Goal: Task Accomplishment & Management: Use online tool/utility

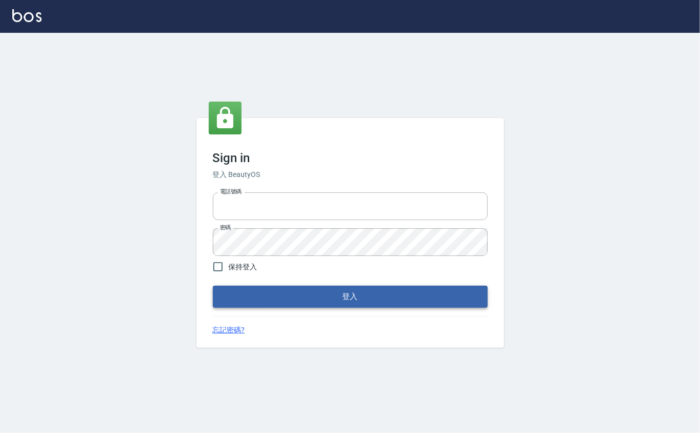
type input "0912271117"
click at [252, 296] on button "登入" at bounding box center [350, 297] width 275 height 22
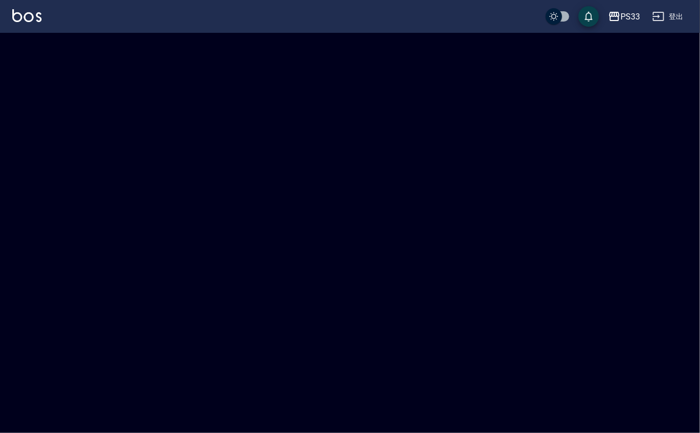
checkbox input "true"
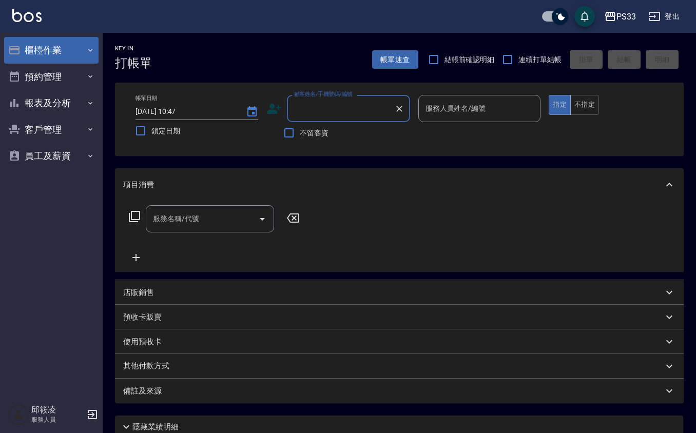
click at [81, 58] on button "櫃檯作業" at bounding box center [51, 50] width 94 height 27
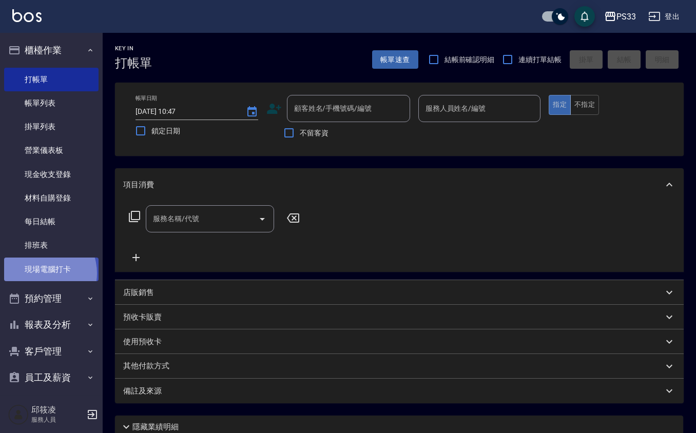
click at [40, 273] on link "現場電腦打卡" at bounding box center [51, 269] width 94 height 24
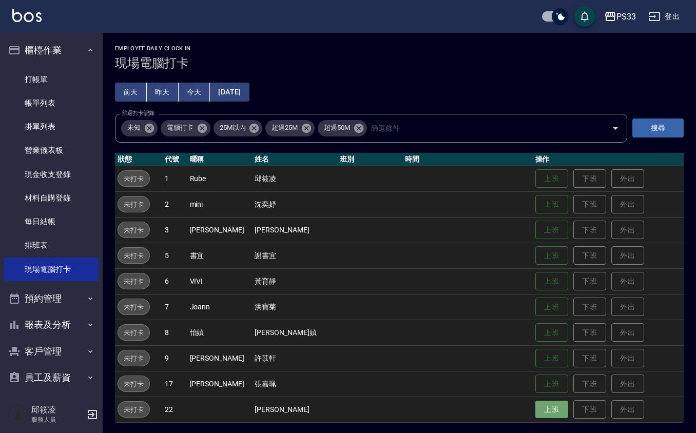
click at [535, 415] on button "上班" at bounding box center [551, 410] width 33 height 18
click at [535, 181] on button "上班" at bounding box center [551, 179] width 33 height 18
click at [402, 300] on td at bounding box center [467, 307] width 130 height 26
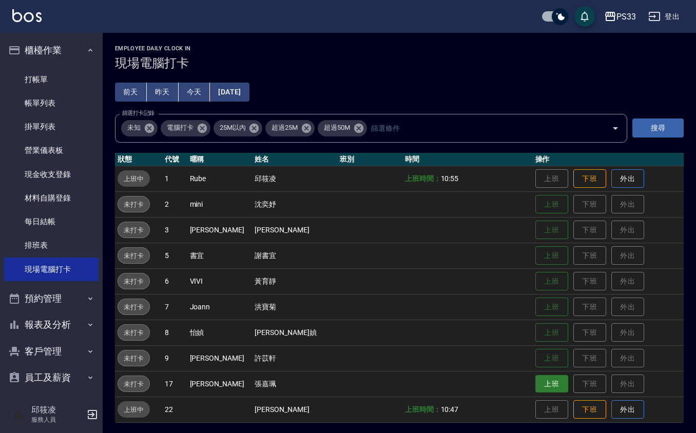
click at [540, 375] on button "上班" at bounding box center [551, 384] width 33 height 18
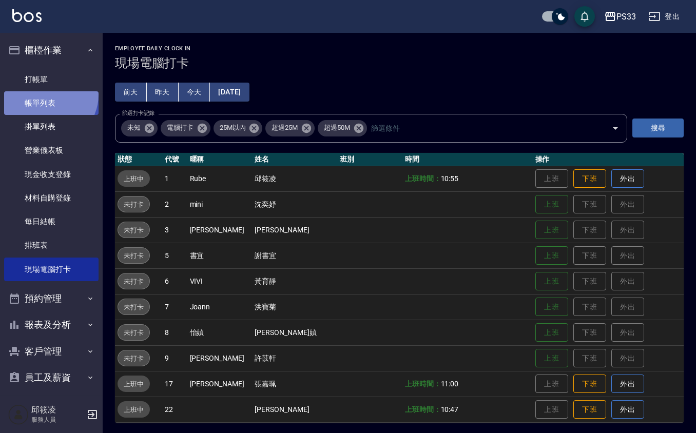
click at [48, 95] on link "帳單列表" at bounding box center [51, 103] width 94 height 24
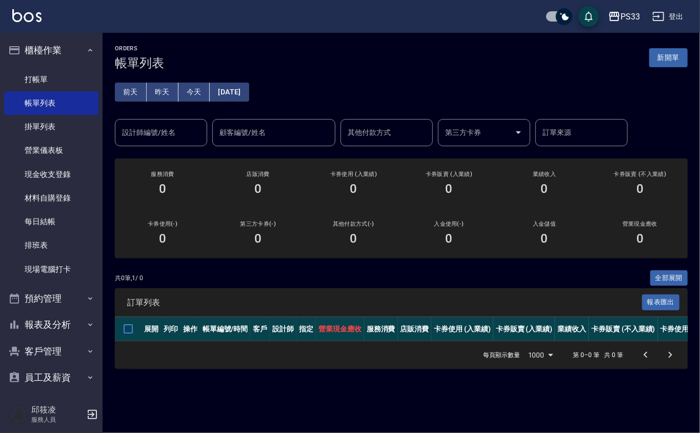
click at [170, 140] on input "設計師編號/姓名" at bounding box center [161, 133] width 83 height 18
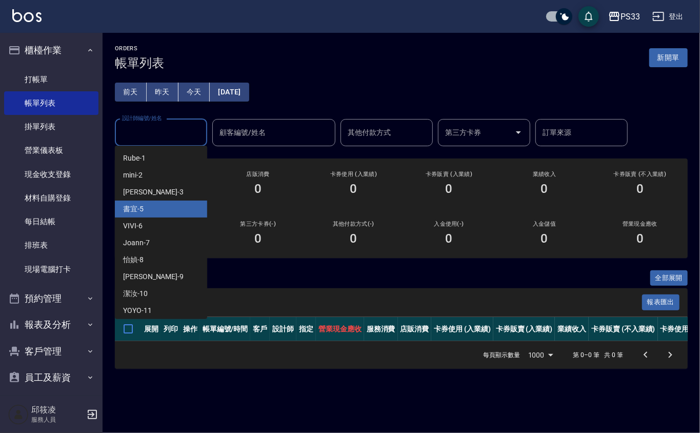
click at [162, 207] on div "書宜 -5" at bounding box center [161, 209] width 92 height 17
type input "書宜-5"
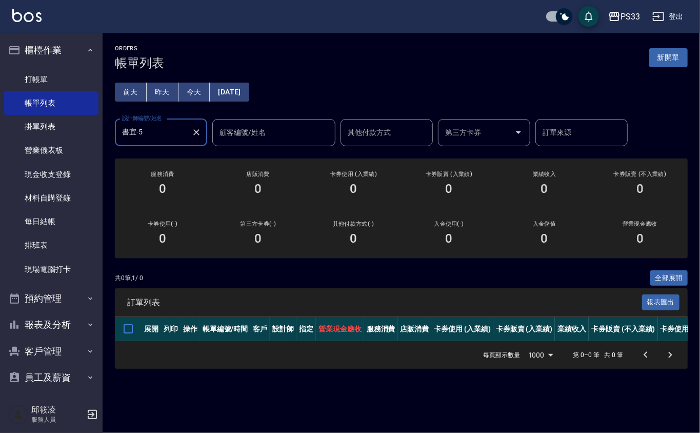
click at [167, 90] on button "昨天" at bounding box center [163, 92] width 32 height 19
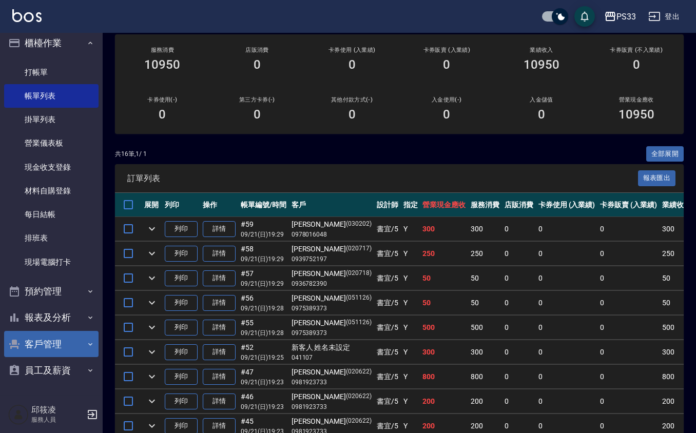
scroll to position [136, 0]
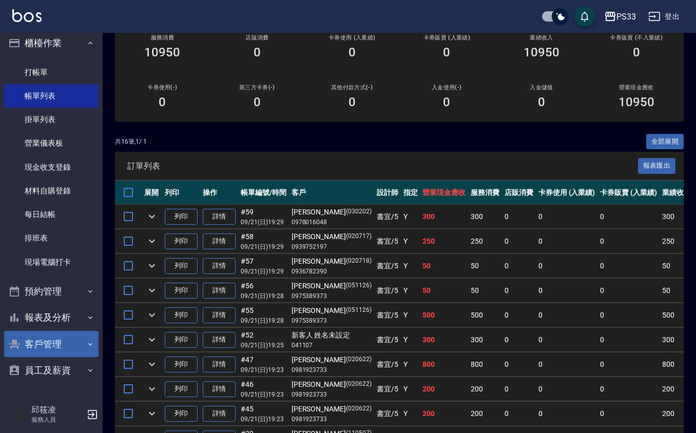
click at [61, 335] on button "客戶管理" at bounding box center [51, 344] width 94 height 27
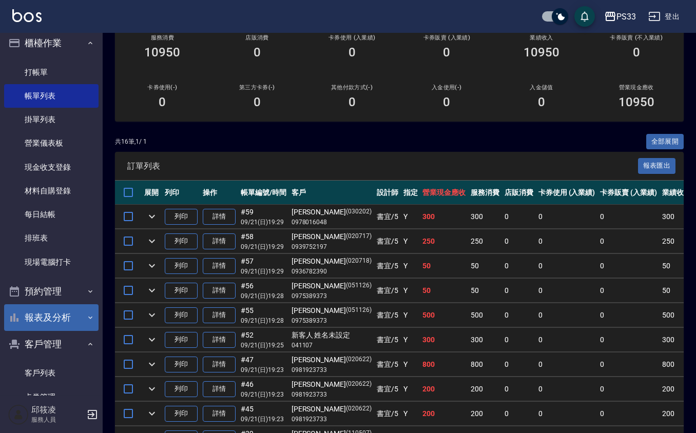
click at [61, 325] on button "報表及分析" at bounding box center [51, 317] width 94 height 27
click at [50, 317] on button "報表及分析" at bounding box center [51, 317] width 94 height 27
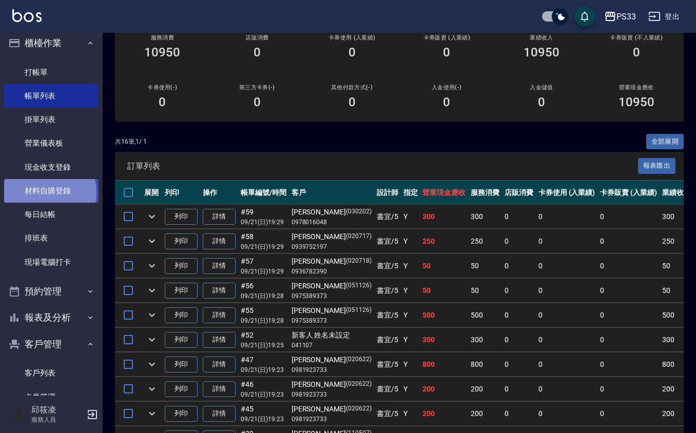
click at [46, 191] on link "材料自購登錄" at bounding box center [51, 191] width 94 height 24
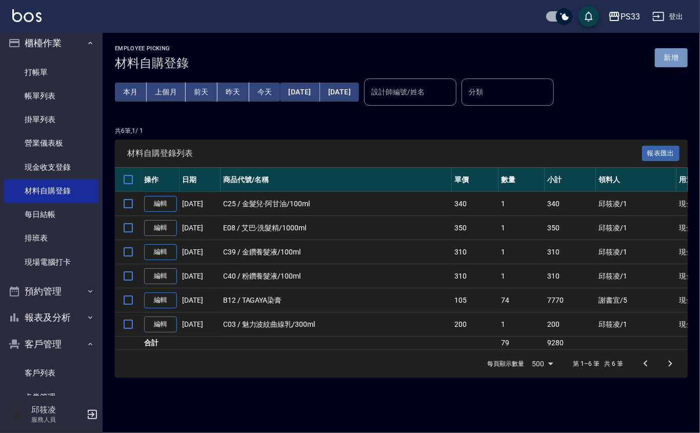
click at [671, 54] on button "新增" at bounding box center [671, 57] width 33 height 19
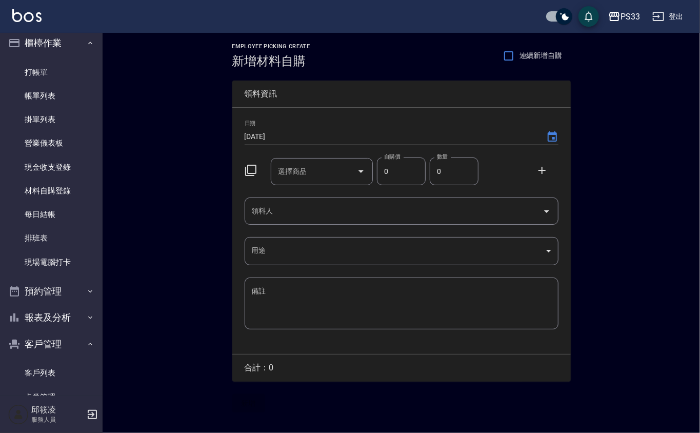
click at [249, 168] on icon at bounding box center [251, 170] width 12 height 12
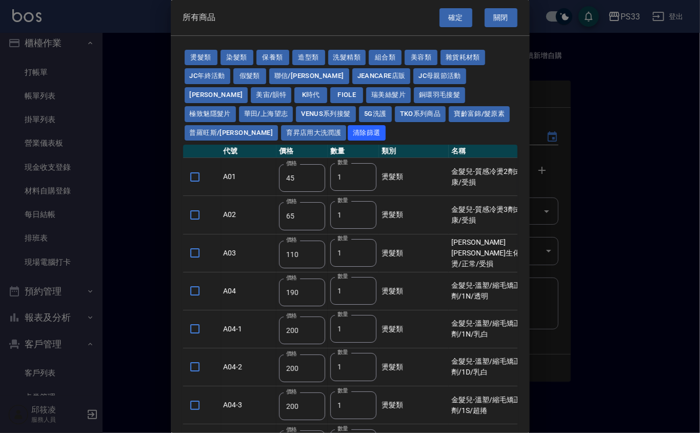
click at [641, 126] on div at bounding box center [350, 216] width 700 height 433
click at [449, 117] on button "寶齡富錦/髮原素" at bounding box center [479, 114] width 61 height 16
type input "319"
type input "254"
type input "1099"
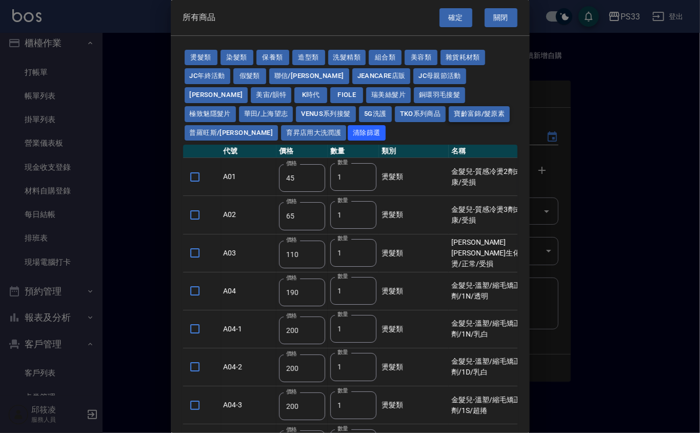
type input "640"
type input "481"
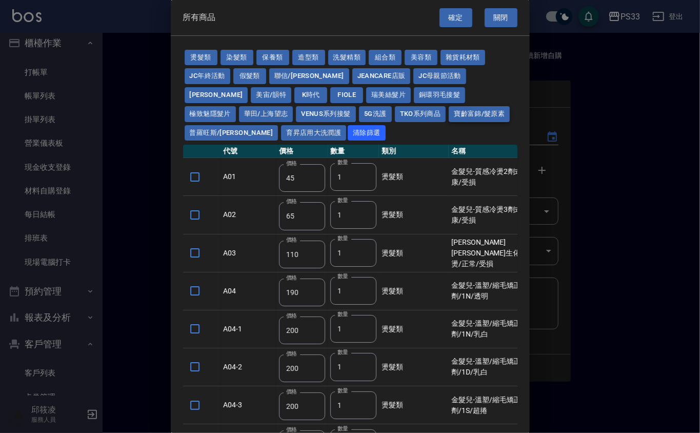
type input "481"
type input "317"
type input "308"
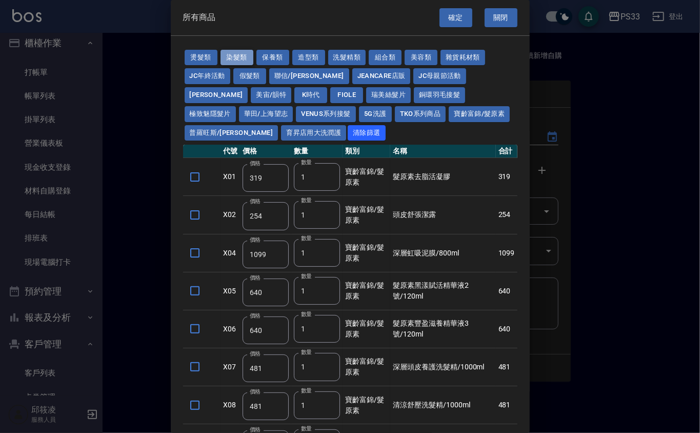
click at [239, 50] on button "染髮類" at bounding box center [237, 58] width 33 height 16
type input "105"
type input "250"
type input "200"
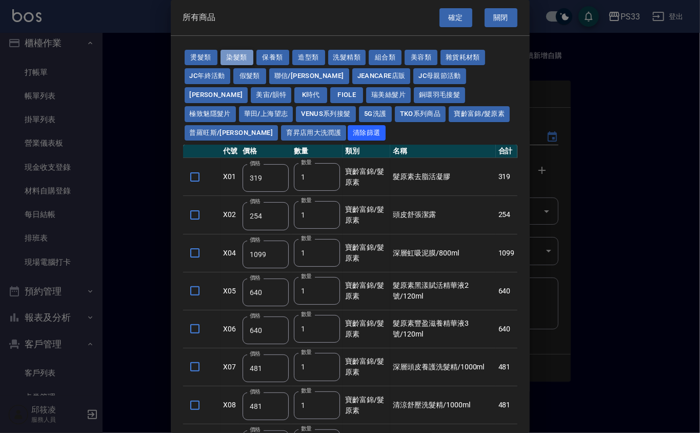
type input "500"
type input "420"
type input "221"
type input "110"
type input "360"
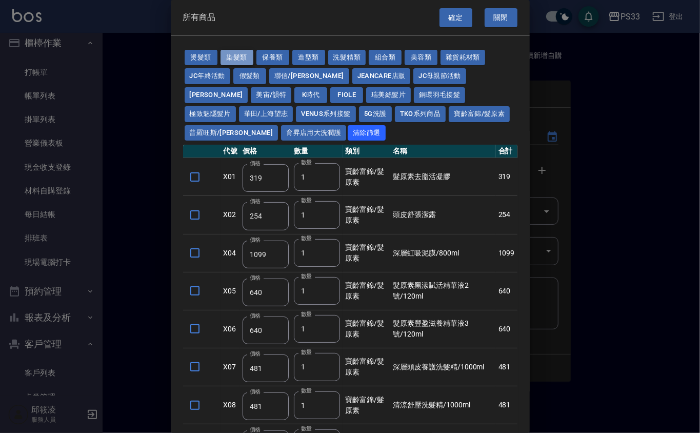
type input "105"
type input "406"
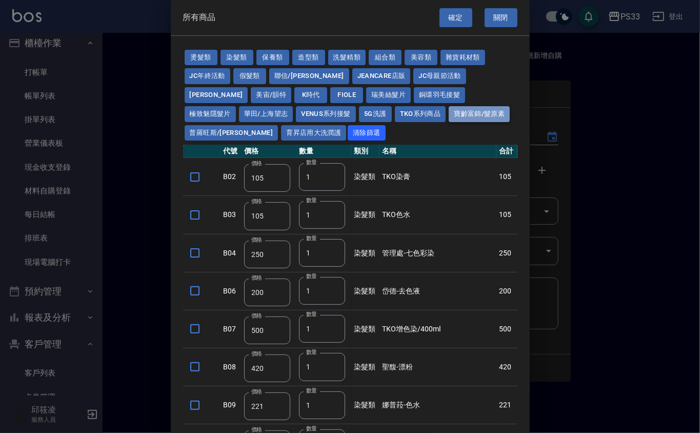
click at [449, 109] on button "寶齡富錦/髮原素" at bounding box center [479, 114] width 61 height 16
type input "319"
type input "254"
type input "1099"
type input "640"
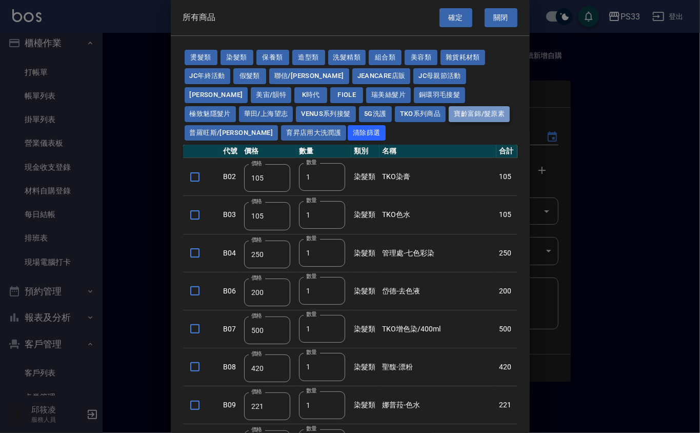
type input "640"
type input "481"
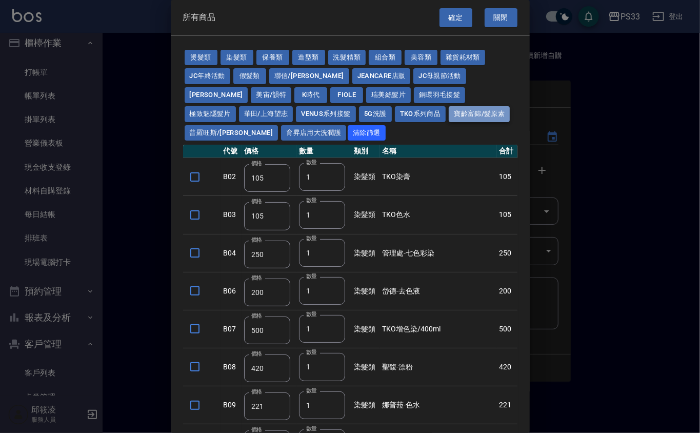
type input "481"
type input "317"
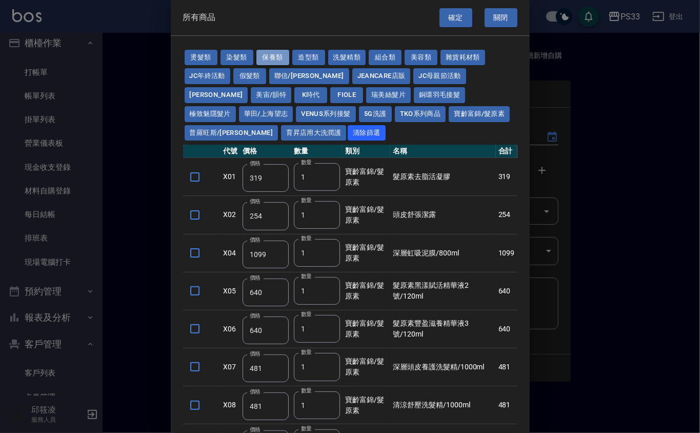
click at [257, 55] on button "保養類" at bounding box center [272, 58] width 33 height 16
type input "150"
type input "200"
type input "60"
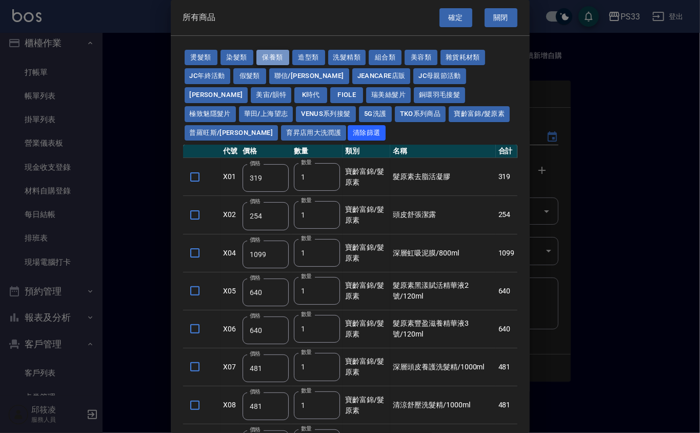
type input "245"
type input "100"
type input "1620"
type input "700"
type input "175"
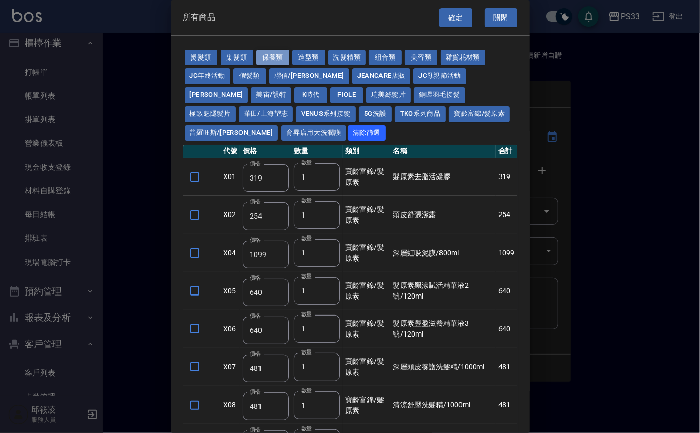
type input "1300"
type input "250"
type input "340"
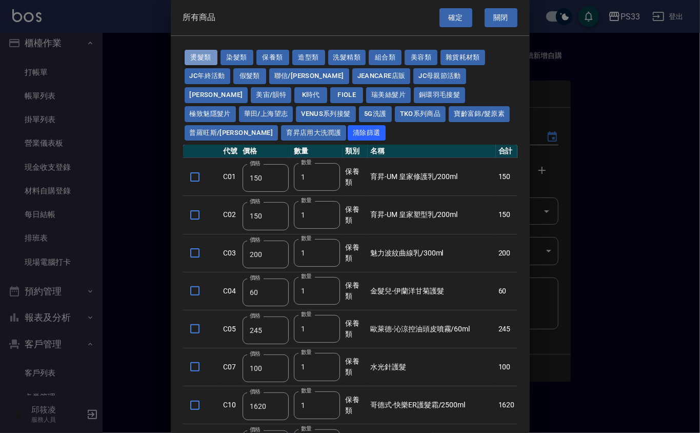
click at [196, 58] on button "燙髮類" at bounding box center [201, 58] width 33 height 16
type input "45"
type input "65"
type input "110"
type input "190"
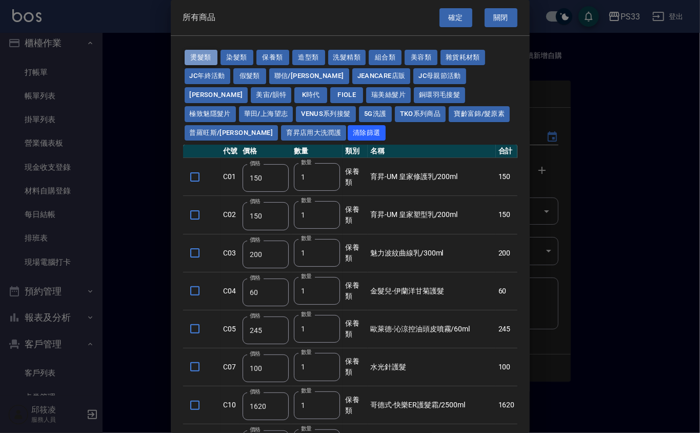
type input "200"
type input "190"
type input "160"
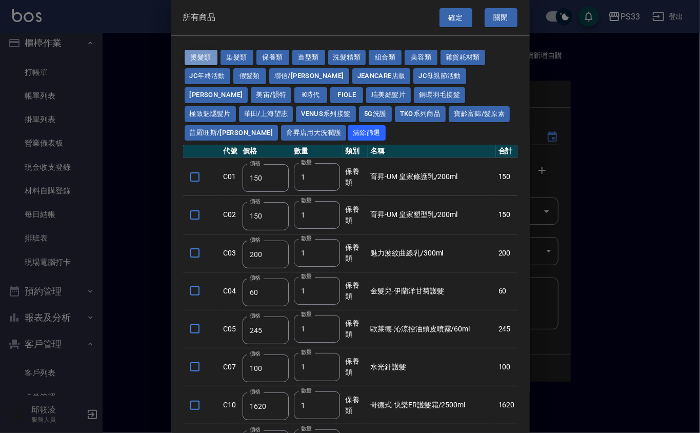
type input "170"
type input "270"
type input "225"
type input "280"
type input "220"
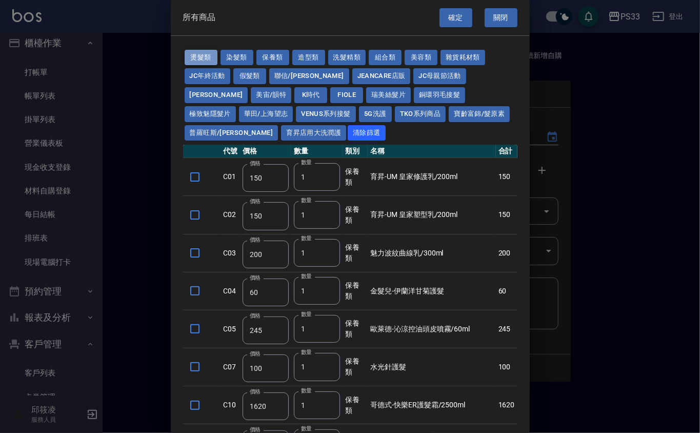
type input "260"
type input "450"
type input "250"
type input "400"
type input "170"
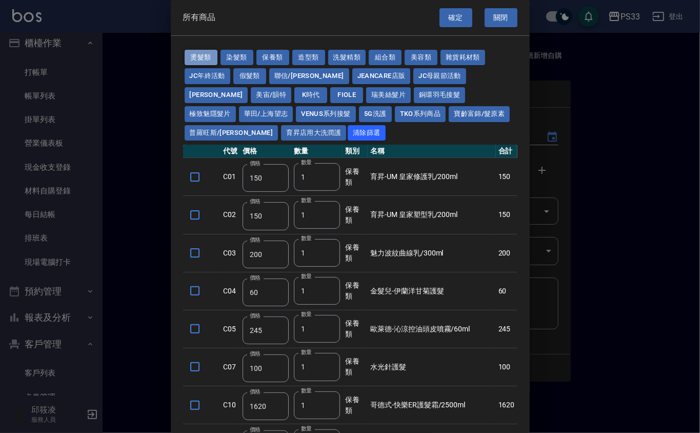
type input "270"
type input "180"
type input "160"
type input "280"
type input "200"
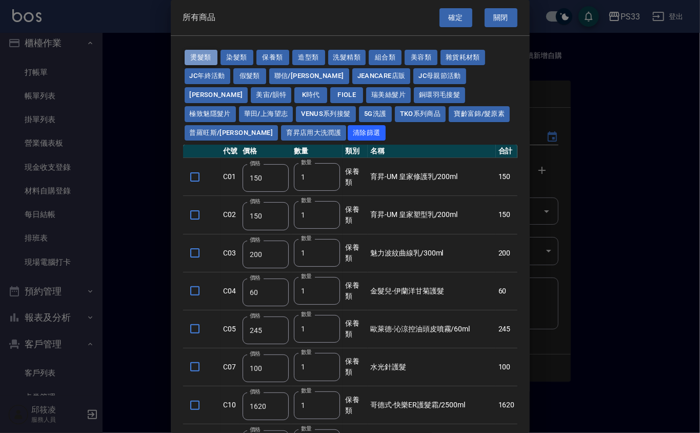
type input "160"
type input "300"
type input "160"
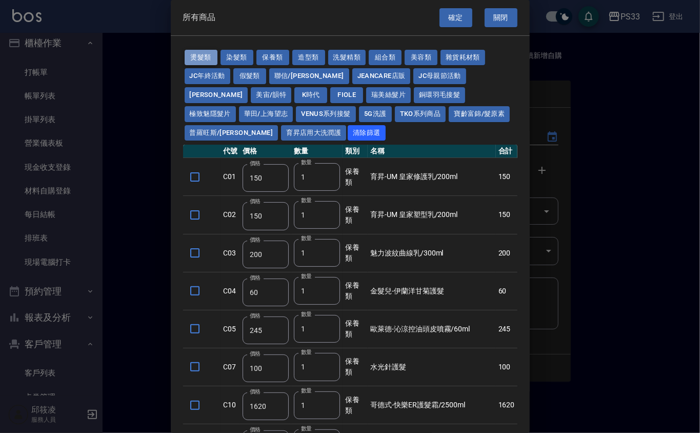
type input "260"
type input "500"
type input "300"
type input "480"
type input "360"
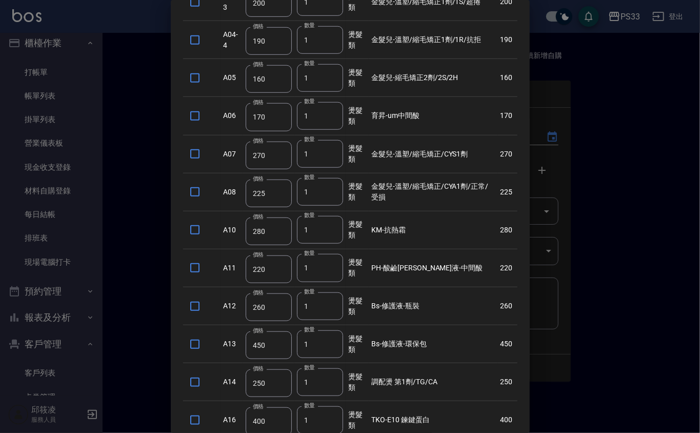
scroll to position [335, 0]
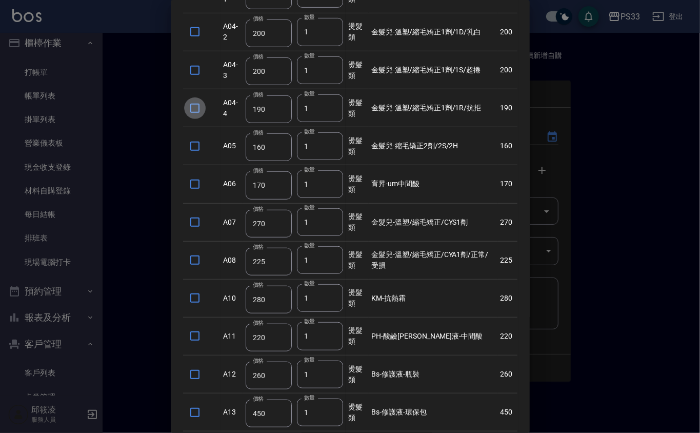
click at [191, 107] on input "checkbox" at bounding box center [195, 108] width 22 height 22
click at [202, 109] on input "checkbox" at bounding box center [195, 108] width 22 height 22
checkbox input "false"
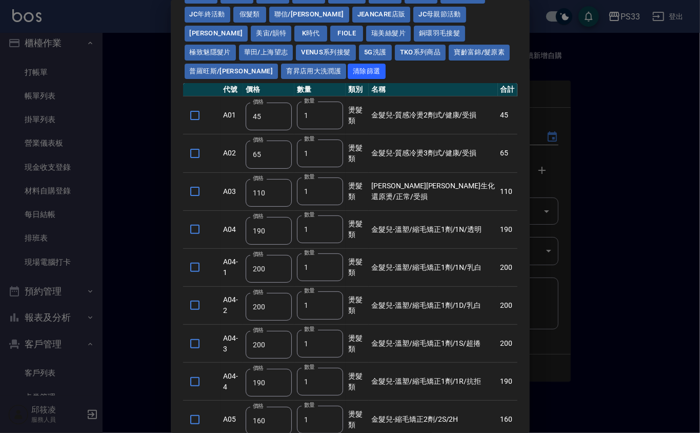
scroll to position [0, 0]
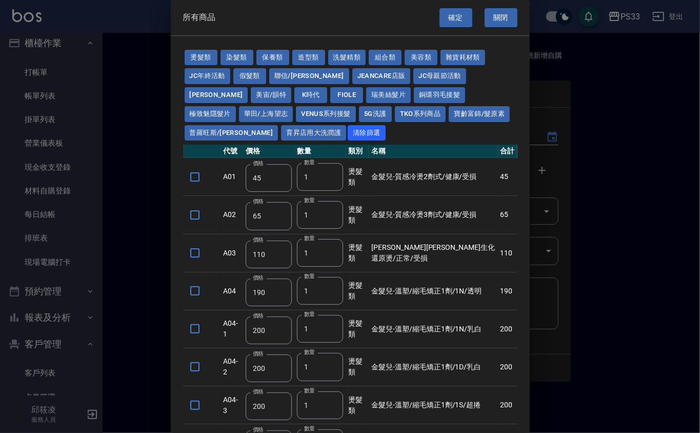
click at [296, 117] on button "Venus系列接髮" at bounding box center [325, 114] width 59 height 16
click at [281, 129] on button "育昇店用大洗潤護" at bounding box center [313, 133] width 65 height 16
type input "160"
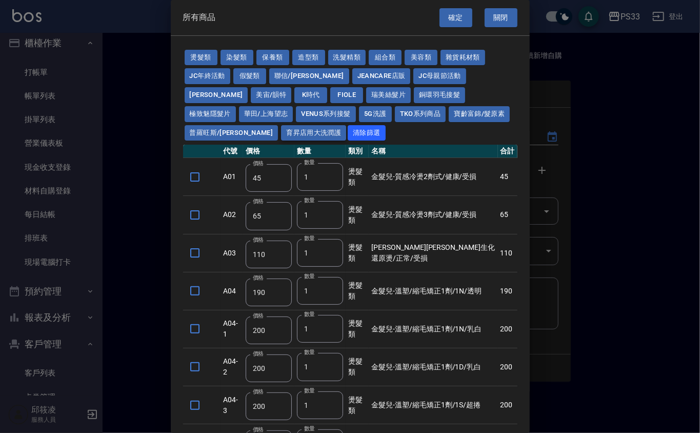
type input "170"
type input "180"
type input "165"
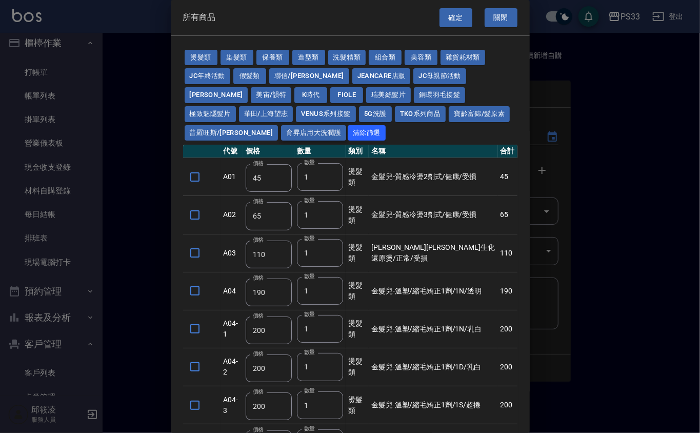
type input "165"
type input "170"
type input "180"
type input "165"
type input "170"
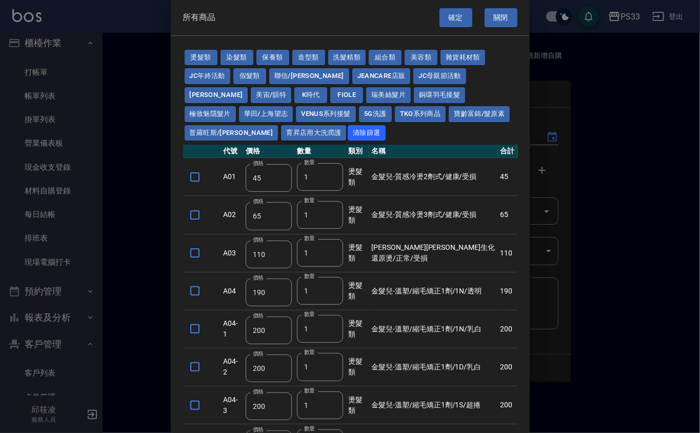
type input "190"
type input "170"
type input "200"
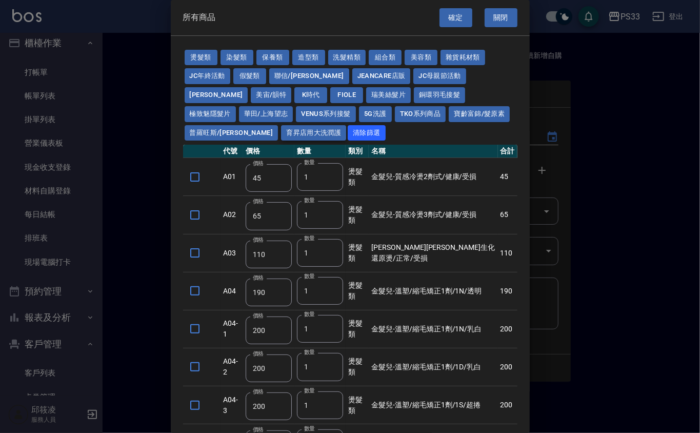
type input "110"
type input "190"
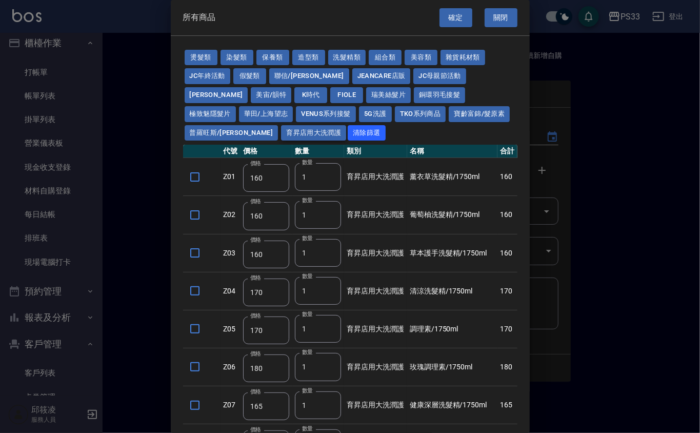
click at [281, 132] on button "育昇店用大洗潤護" at bounding box center [313, 133] width 65 height 16
click at [210, 59] on button "燙髮類" at bounding box center [201, 58] width 33 height 16
type input "45"
type input "65"
type input "110"
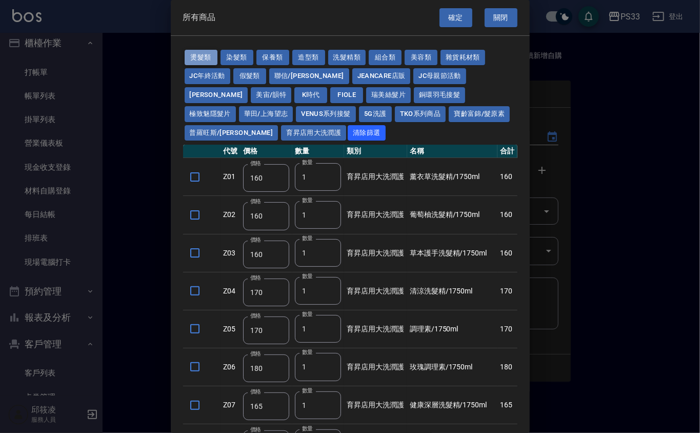
type input "190"
type input "200"
type input "190"
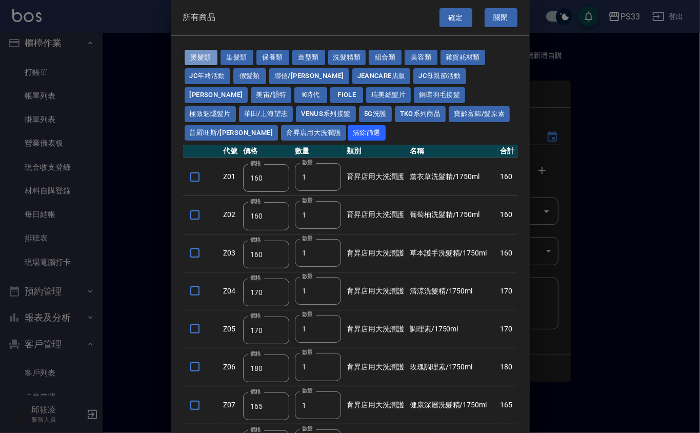
type input "160"
type input "270"
type input "225"
type input "280"
type input "220"
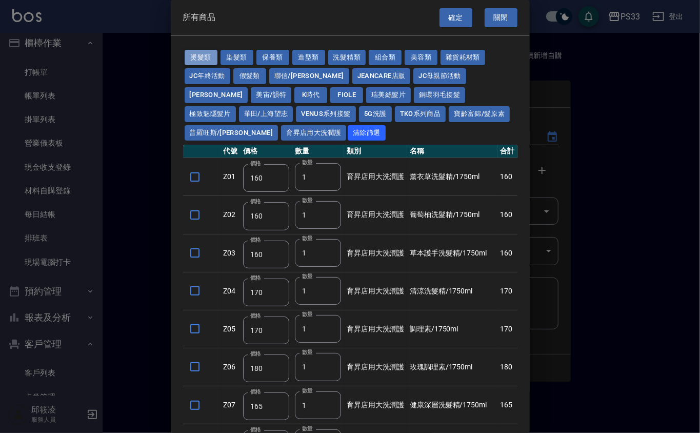
type input "260"
type input "450"
type input "250"
type input "400"
type input "170"
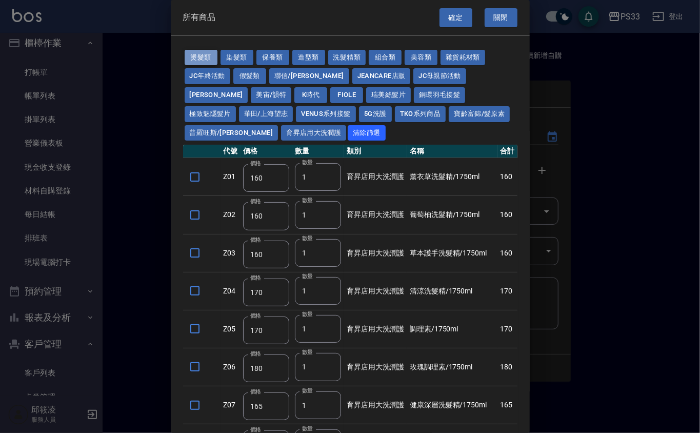
type input "270"
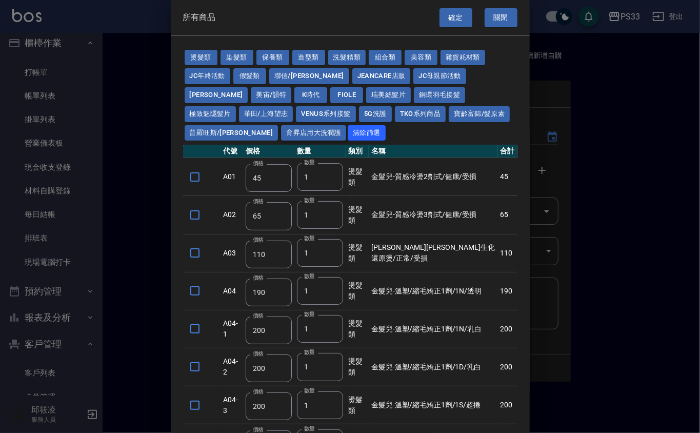
click at [281, 130] on button "育昇店用大洗潤護" at bounding box center [313, 133] width 65 height 16
type input "160"
type input "170"
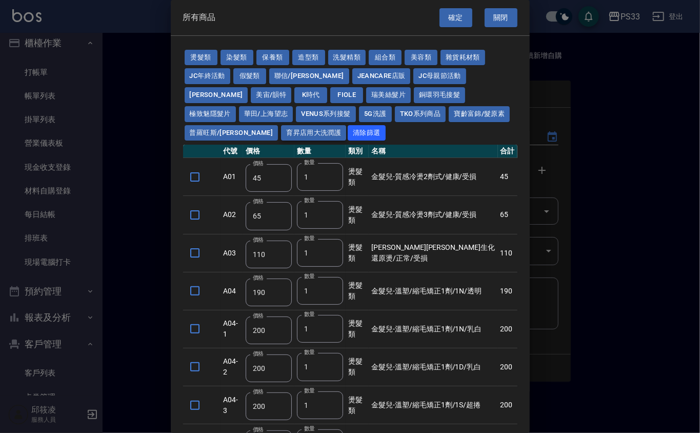
type input "170"
type input "180"
type input "165"
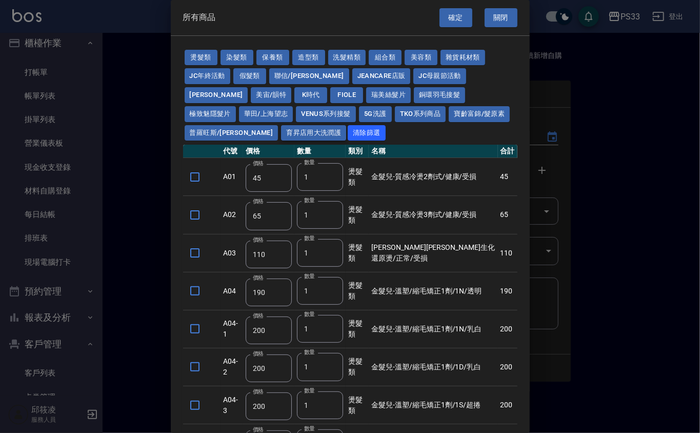
type input "180"
type input "165"
type input "170"
type input "190"
type input "170"
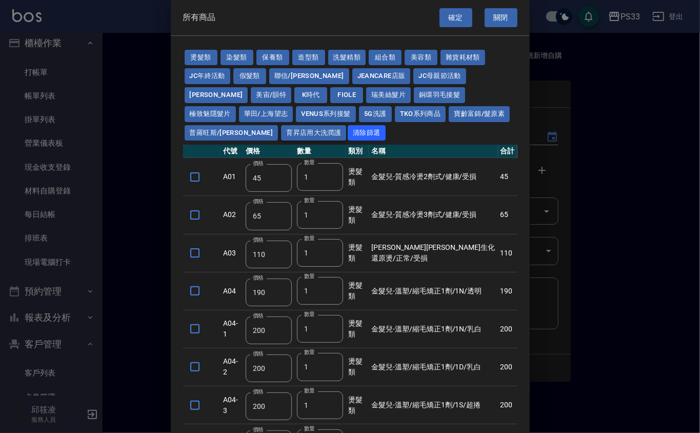
type input "200"
type input "110"
type input "190"
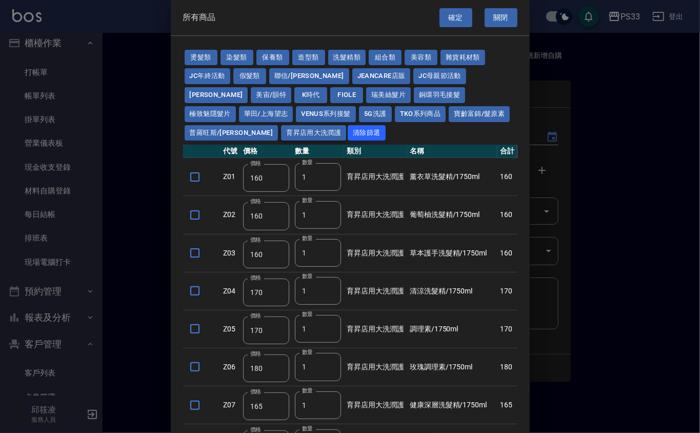
click at [281, 132] on button "育昇店用大洗潤護" at bounding box center [313, 133] width 65 height 16
click at [281, 140] on button "育昇店用大洗潤護" at bounding box center [313, 133] width 65 height 16
click at [202, 56] on button "燙髮類" at bounding box center [201, 58] width 33 height 16
type input "45"
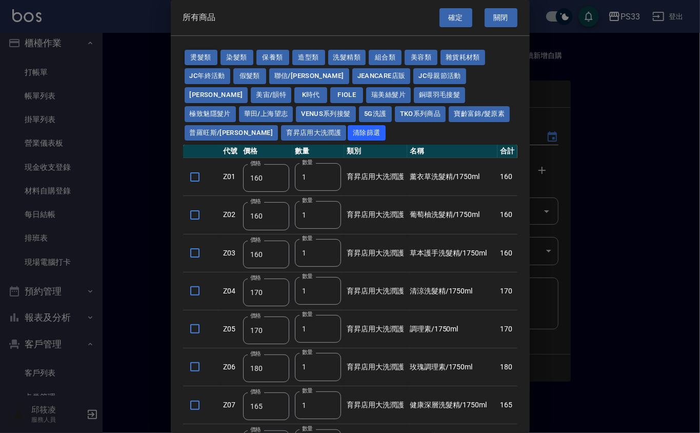
type input "65"
type input "110"
type input "190"
type input "200"
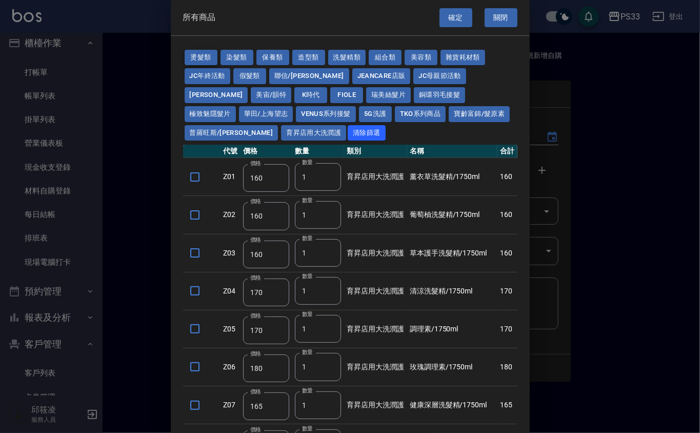
type input "200"
type input "190"
type input "160"
type input "270"
type input "225"
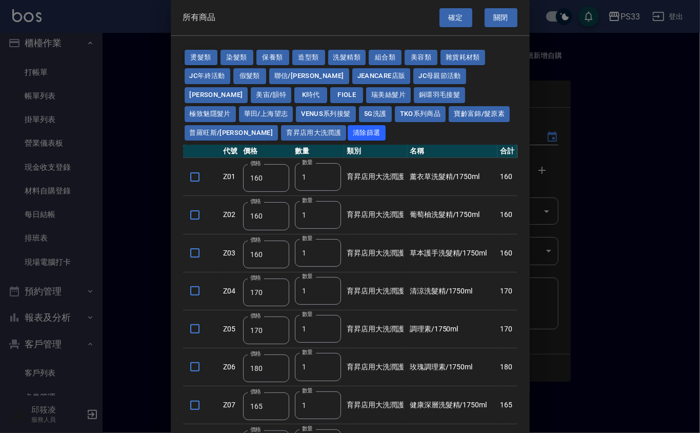
type input "280"
type input "220"
type input "260"
type input "450"
type input "250"
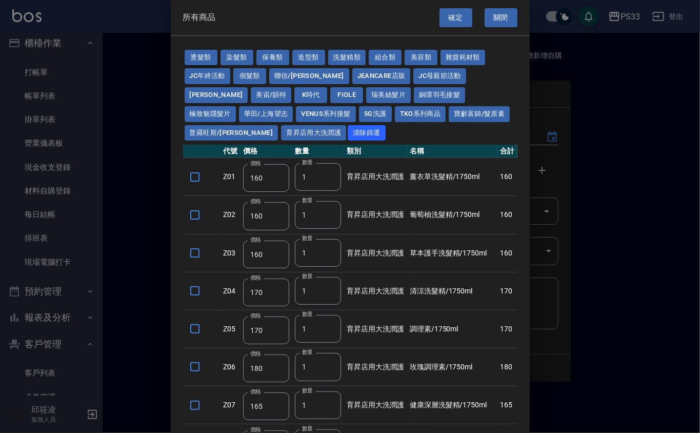
type input "400"
type input "170"
type input "270"
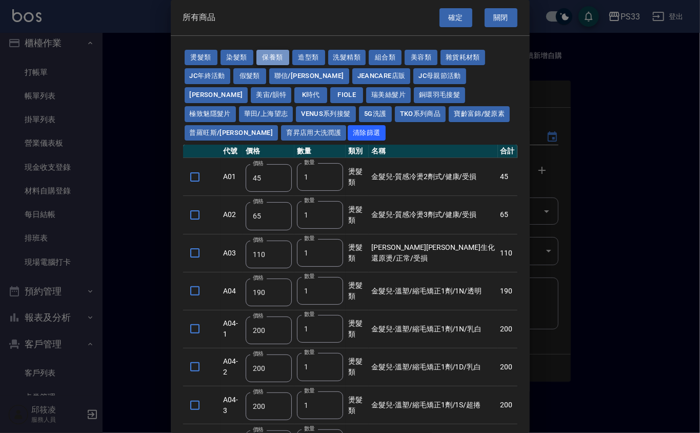
click at [275, 59] on button "保養類" at bounding box center [272, 58] width 33 height 16
type input "150"
type input "200"
type input "60"
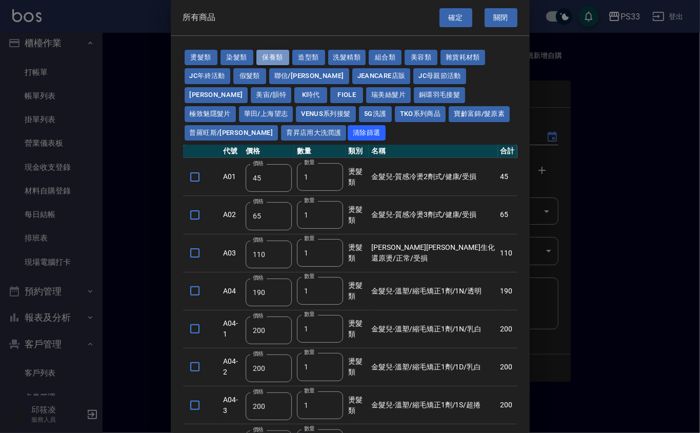
type input "245"
type input "100"
type input "1620"
type input "700"
type input "175"
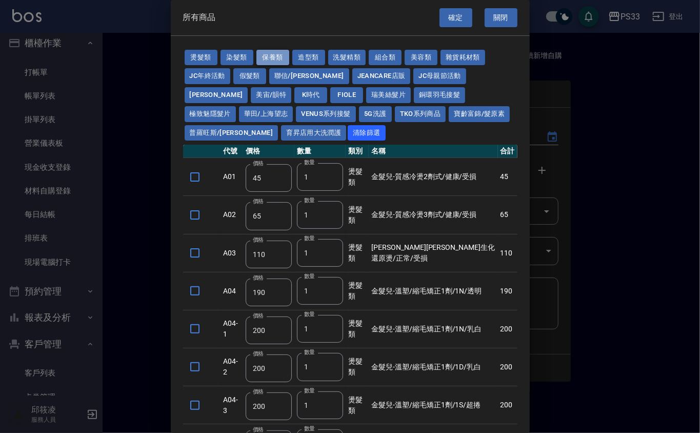
type input "1300"
type input "250"
type input "340"
type input "53"
type input "32"
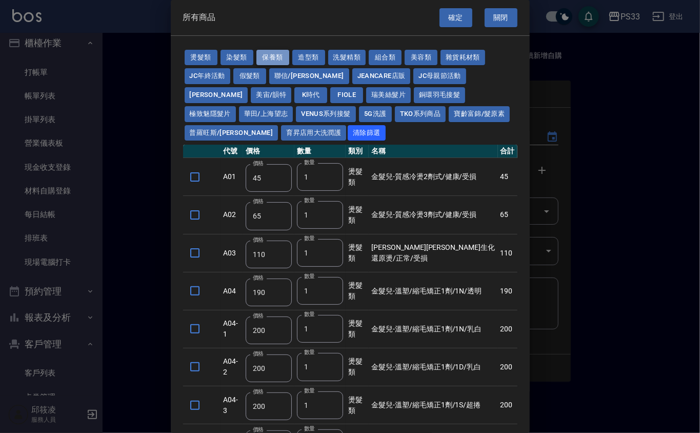
type input "340"
type input "53"
type input "800"
type input "208"
type input "1200"
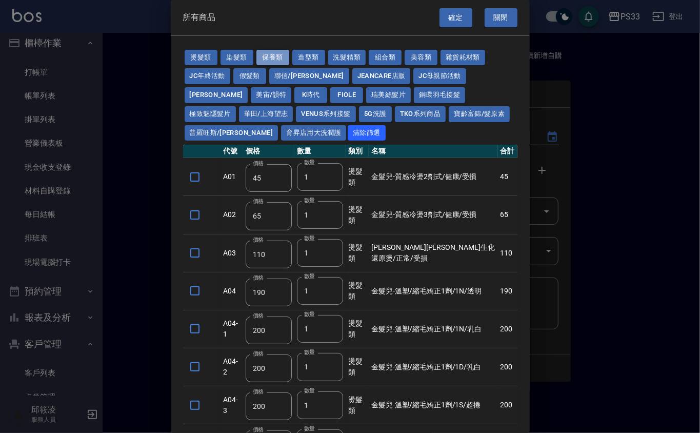
type input "490"
type input "60"
type input "1340"
type input "480"
type input "310"
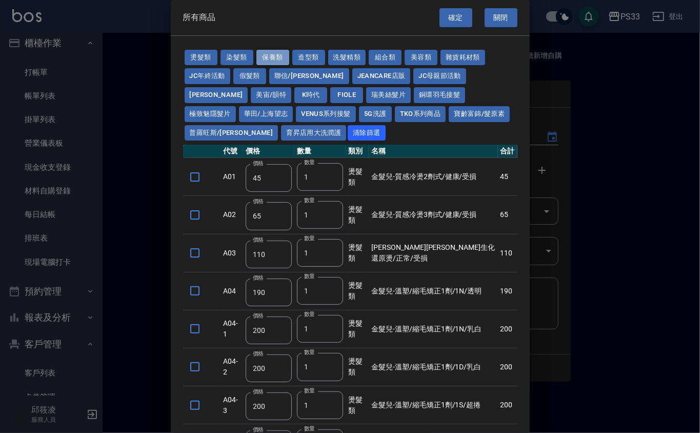
type input "310"
type input "53"
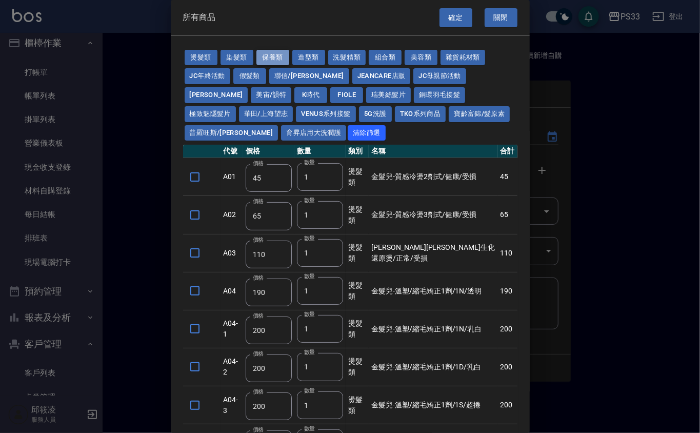
type input "1170"
type input "1300"
type input "70"
type input "1750"
type input "2100"
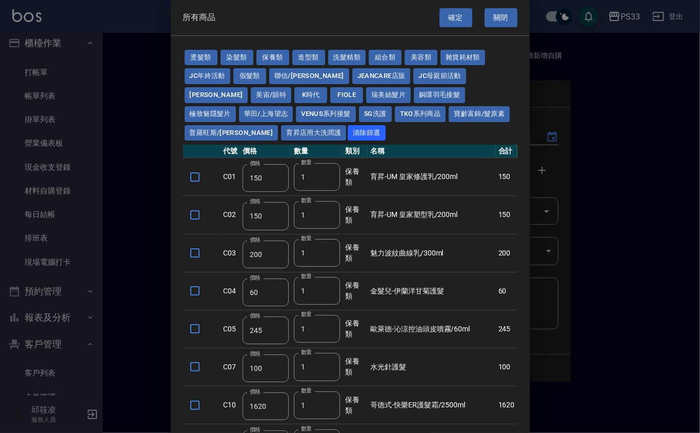
click at [281, 138] on button "育昇店用大洗潤護" at bounding box center [313, 133] width 65 height 16
type input "160"
type input "170"
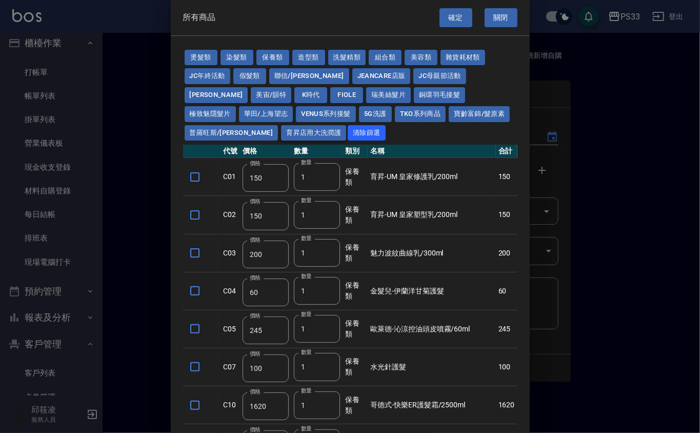
type input "170"
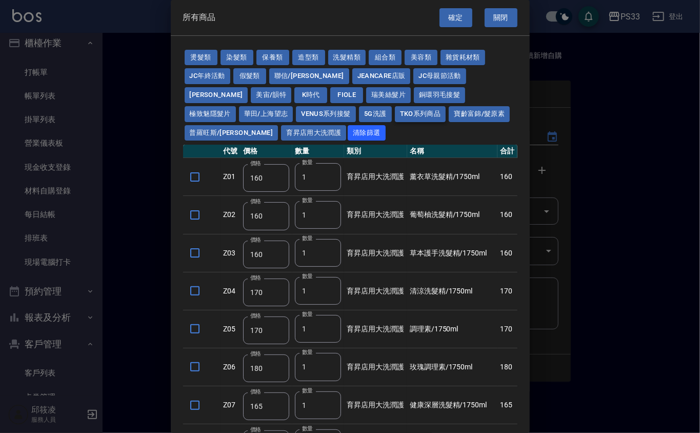
click at [395, 113] on button "TKO系列商品" at bounding box center [420, 114] width 51 height 16
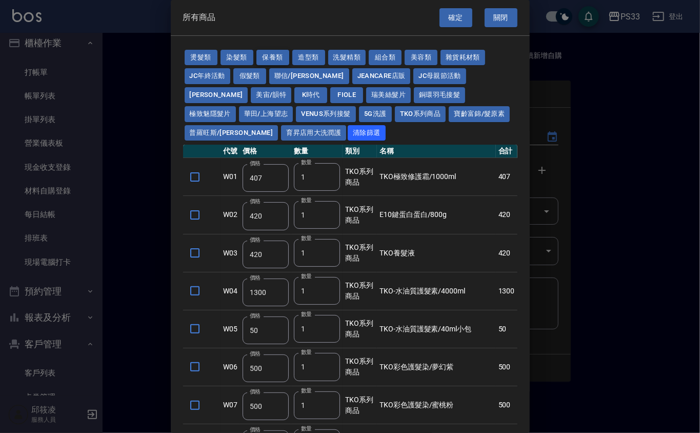
click at [282, 52] on button "保養類" at bounding box center [272, 58] width 33 height 16
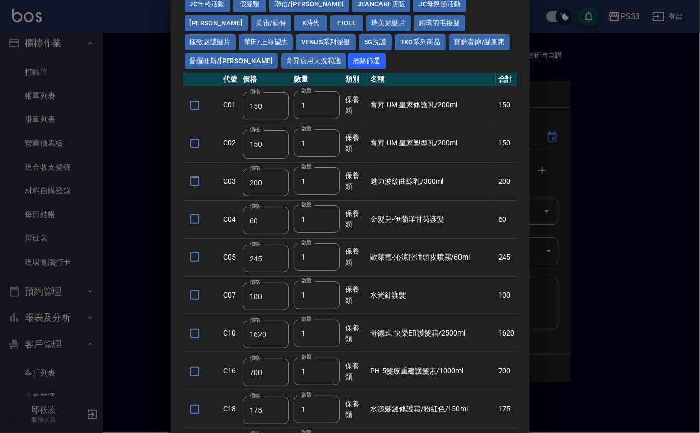
scroll to position [47, 0]
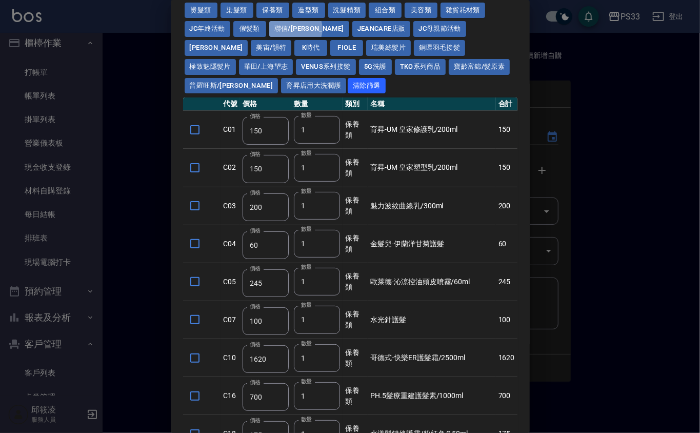
click at [295, 29] on button "聯信/[PERSON_NAME]" at bounding box center [309, 29] width 80 height 16
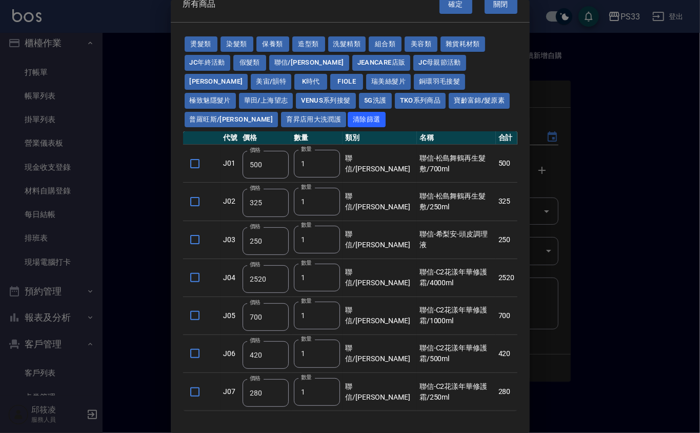
scroll to position [0, 0]
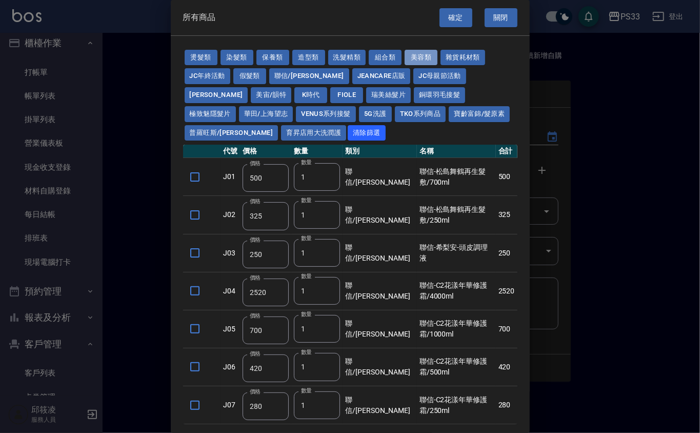
click at [430, 60] on button "美容類" at bounding box center [421, 58] width 33 height 16
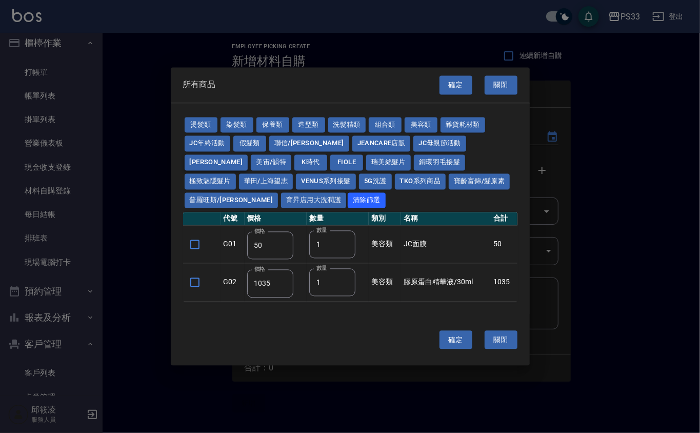
click at [248, 155] on button "[PERSON_NAME]" at bounding box center [217, 163] width 64 height 16
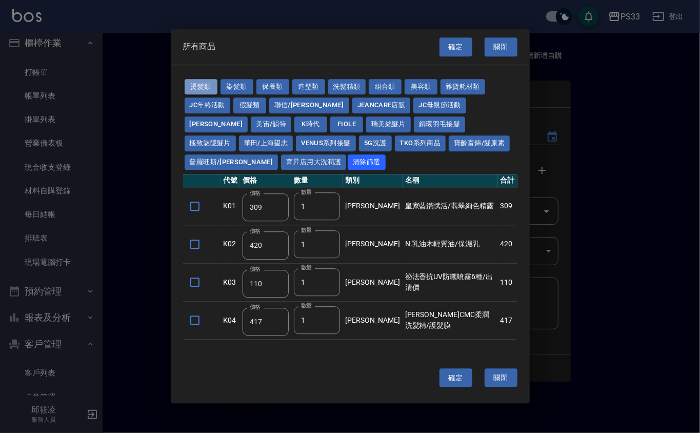
click at [197, 87] on button "燙髮類" at bounding box center [201, 87] width 33 height 16
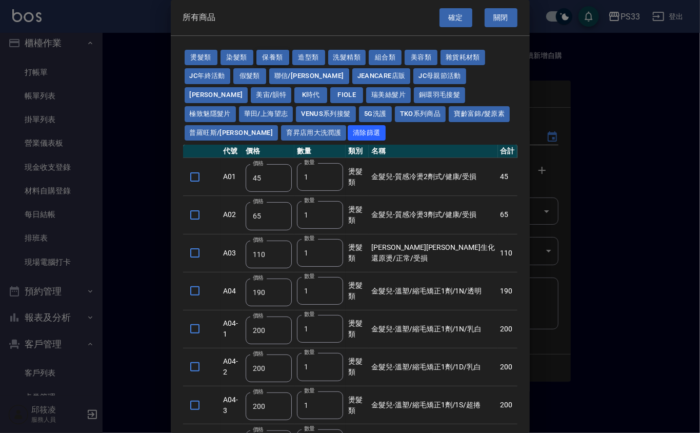
click at [273, 57] on button "保養類" at bounding box center [272, 58] width 33 height 16
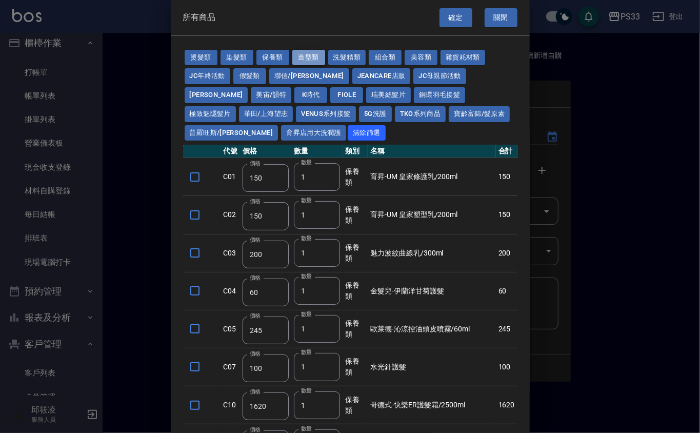
click at [296, 52] on button "造型類" at bounding box center [308, 58] width 33 height 16
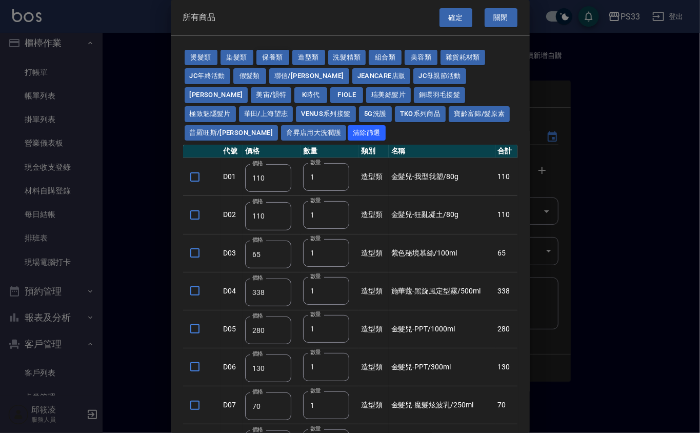
drag, startPoint x: 282, startPoint y: 58, endPoint x: 280, endPoint y: 64, distance: 5.5
click at [281, 62] on button "保養類" at bounding box center [272, 58] width 33 height 16
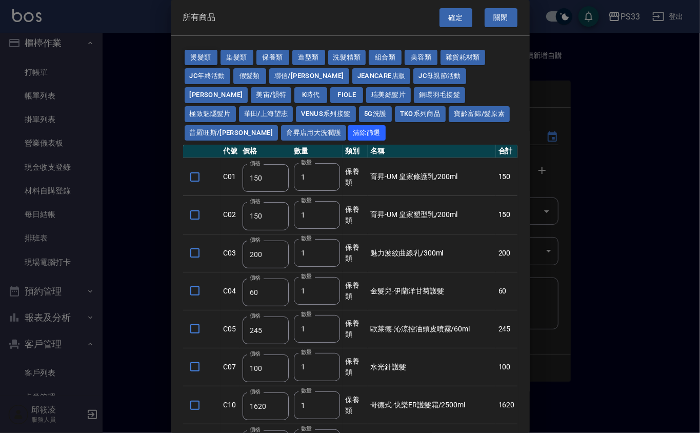
drag, startPoint x: 146, startPoint y: 129, endPoint x: 185, endPoint y: 64, distance: 76.2
drag, startPoint x: 185, startPoint y: 64, endPoint x: 183, endPoint y: 51, distance: 13.1
click at [183, 51] on div "燙髮類 染髮類 保養類 造型類 洗髮精類 組合類 美容類 雜貨耗材類 JC年終活動 假髮類 聯信/鳥慧 JeanCare店販 JC母親節活動 [PERSON_…" at bounding box center [350, 95] width 334 height 94
click at [195, 53] on button "燙髮類" at bounding box center [201, 58] width 33 height 16
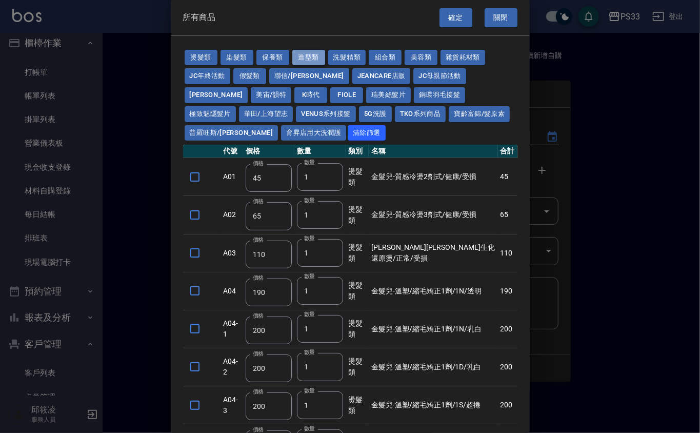
click at [306, 56] on button "造型類" at bounding box center [308, 58] width 33 height 16
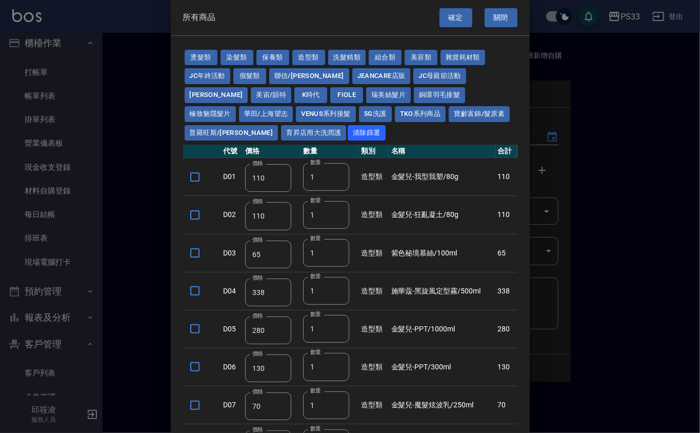
click at [48, 91] on div at bounding box center [350, 216] width 700 height 433
click at [42, 96] on div at bounding box center [350, 216] width 700 height 433
click at [497, 17] on button "關閉" at bounding box center [501, 17] width 33 height 19
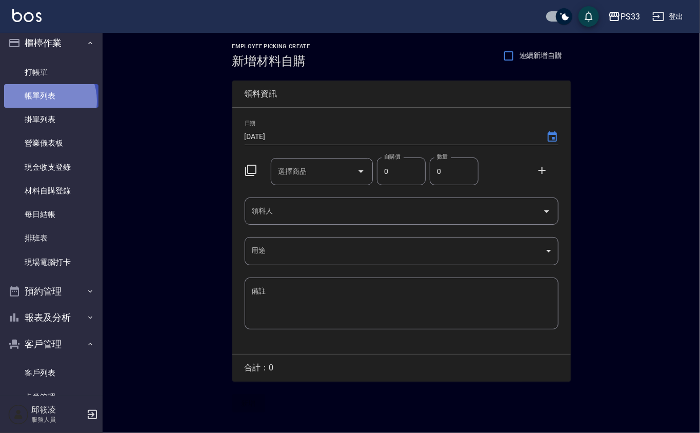
click at [42, 100] on link "帳單列表" at bounding box center [51, 96] width 94 height 24
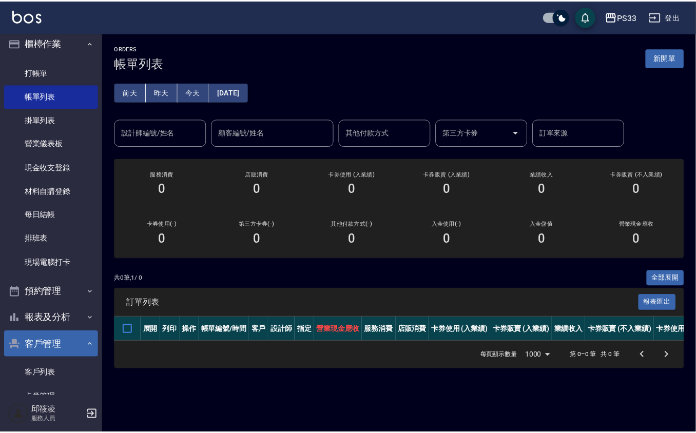
scroll to position [76, 0]
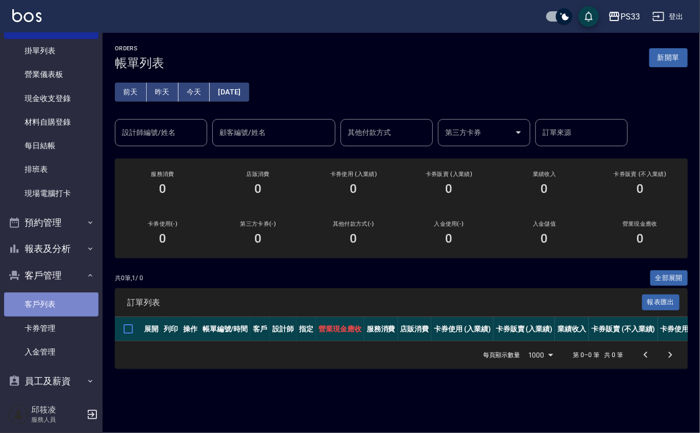
click at [58, 304] on link "客戶列表" at bounding box center [51, 304] width 94 height 24
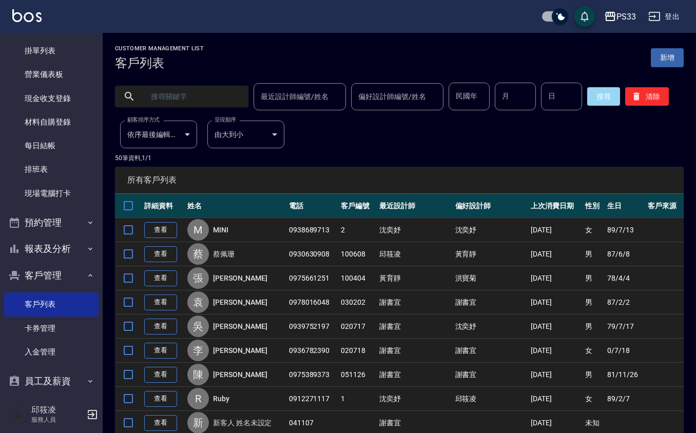
click at [172, 107] on input "text" at bounding box center [192, 97] width 96 height 28
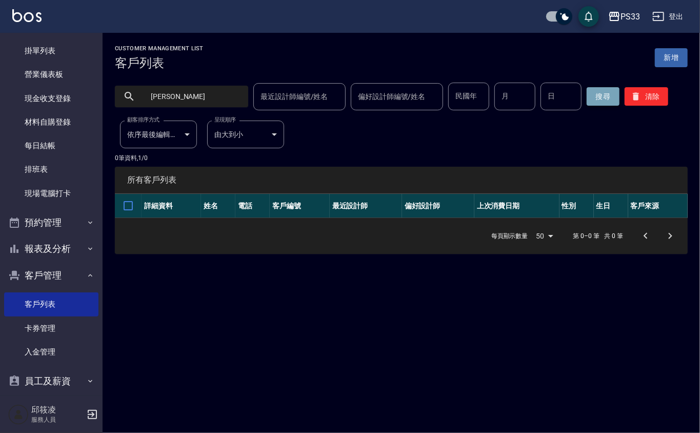
click at [610, 92] on button "搜尋" at bounding box center [603, 96] width 33 height 18
click at [200, 103] on input "[PERSON_NAME]" at bounding box center [192, 97] width 96 height 28
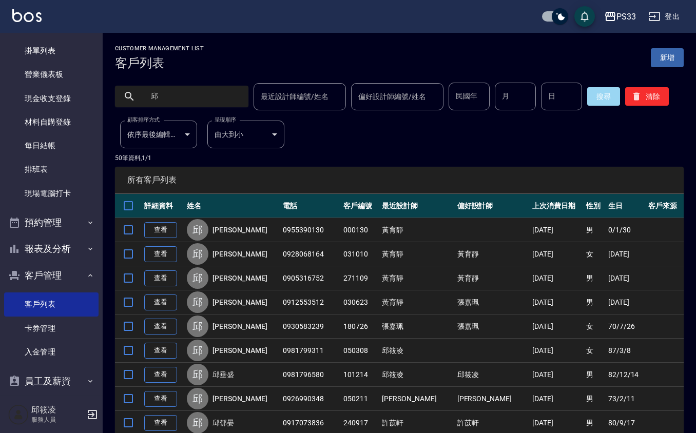
click at [179, 93] on input "邱" at bounding box center [192, 97] width 96 height 28
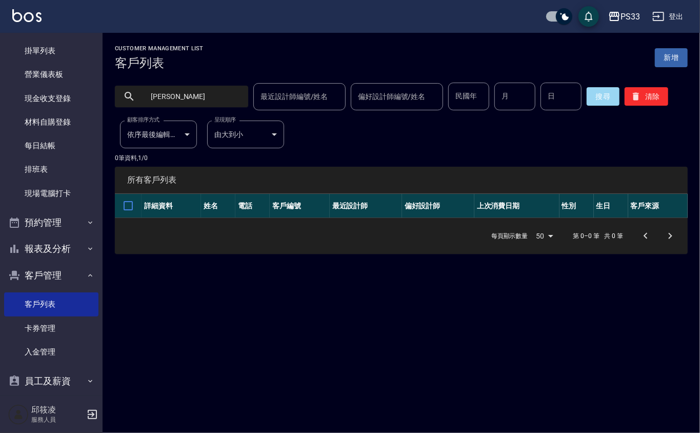
drag, startPoint x: 179, startPoint y: 91, endPoint x: 138, endPoint y: 101, distance: 42.2
click at [138, 100] on div "[PERSON_NAME]" at bounding box center [181, 97] width 133 height 22
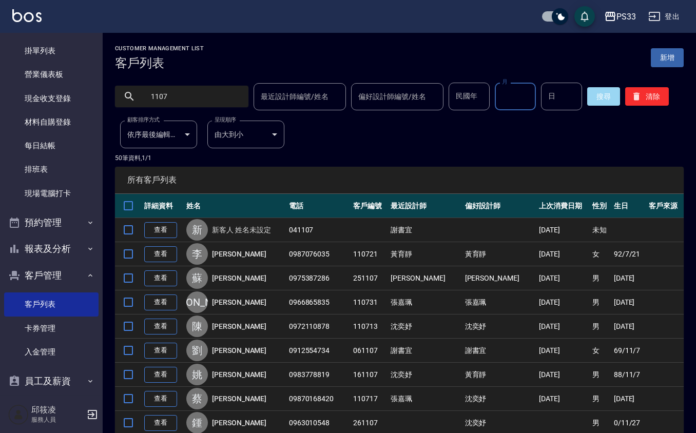
click at [504, 97] on input "月" at bounding box center [514, 97] width 41 height 28
click at [563, 97] on input "日" at bounding box center [561, 97] width 41 height 28
drag, startPoint x: 124, startPoint y: 97, endPoint x: 64, endPoint y: 97, distance: 60.0
click at [600, 95] on button "搜尋" at bounding box center [603, 96] width 33 height 18
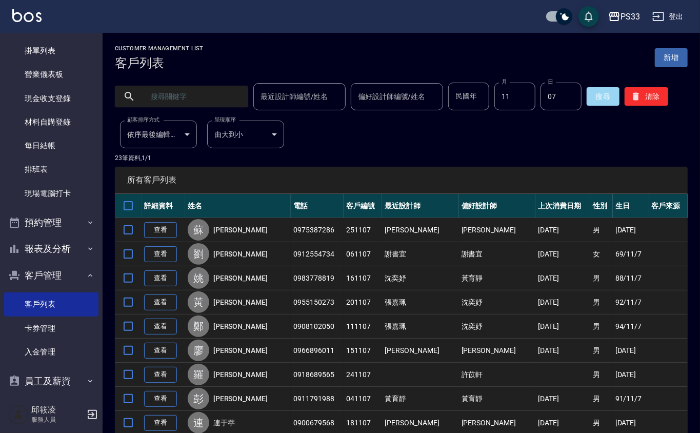
click at [154, 136] on body "PS33 登出 櫃檯作業 打帳單 帳單列表 掛單列表 營業儀表板 現金收支登錄 材料自購登錄 每日結帳 排班表 現場電腦打卡 預約管理 預約管理 單日預約紀錄…" at bounding box center [350, 410] width 700 height 821
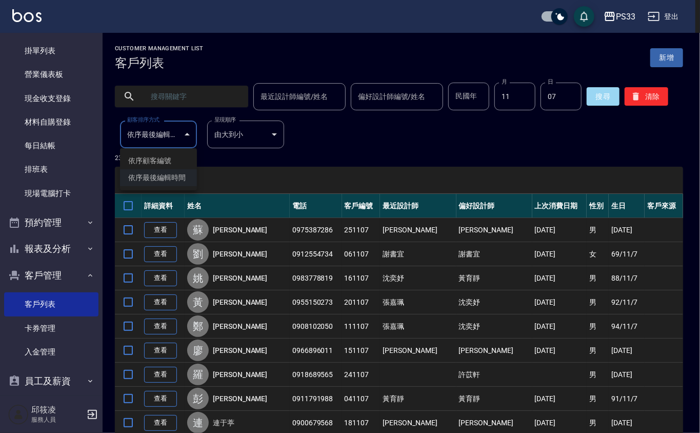
click at [161, 177] on li "依序最後編輯時間" at bounding box center [158, 177] width 77 height 17
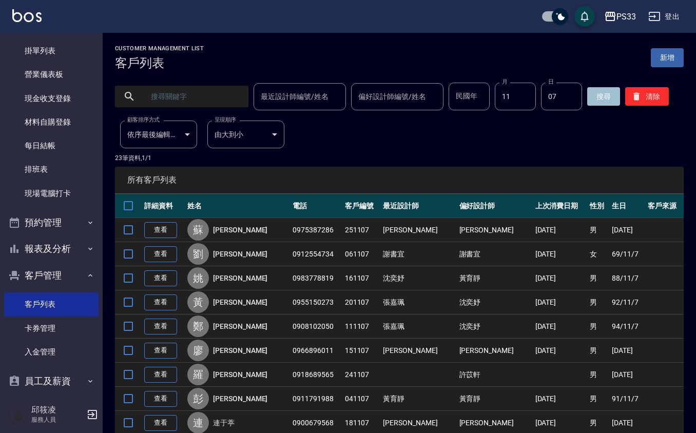
click at [599, 93] on button "搜尋" at bounding box center [603, 96] width 33 height 18
click at [161, 98] on input "text" at bounding box center [192, 97] width 96 height 28
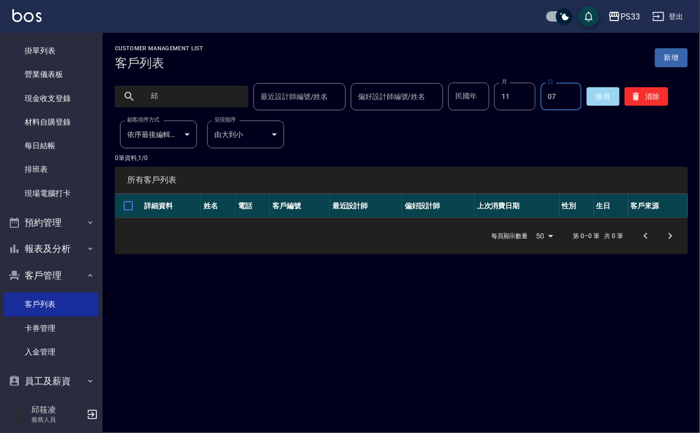
click at [565, 98] on input "07" at bounding box center [561, 97] width 41 height 28
click at [505, 93] on input "11" at bounding box center [514, 97] width 41 height 28
click at [599, 95] on button "搜尋" at bounding box center [603, 96] width 33 height 18
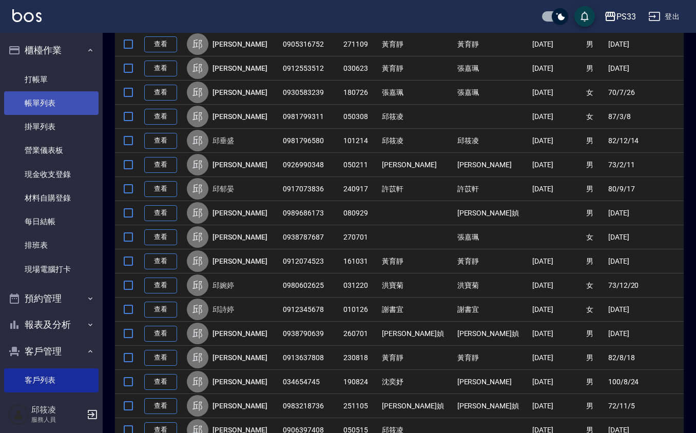
scroll to position [68, 0]
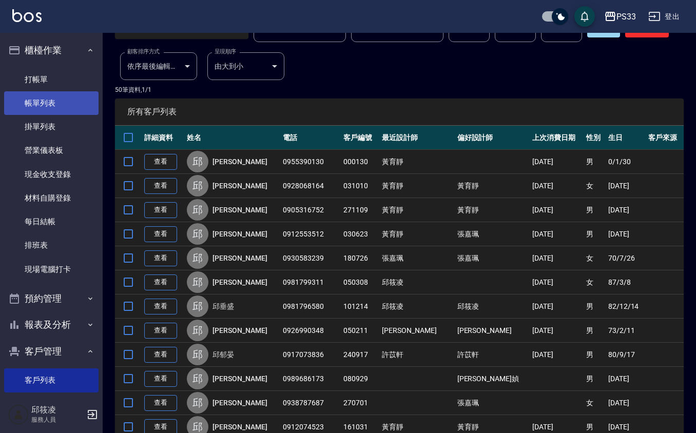
click at [19, 111] on link "帳單列表" at bounding box center [51, 103] width 94 height 24
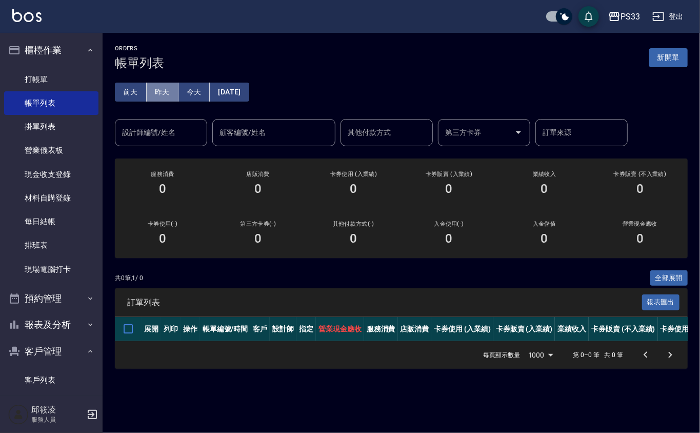
click at [156, 91] on button "昨天" at bounding box center [163, 92] width 32 height 19
click at [145, 134] on div "設計師編號/姓名 設計師編號/姓名" at bounding box center [161, 132] width 92 height 27
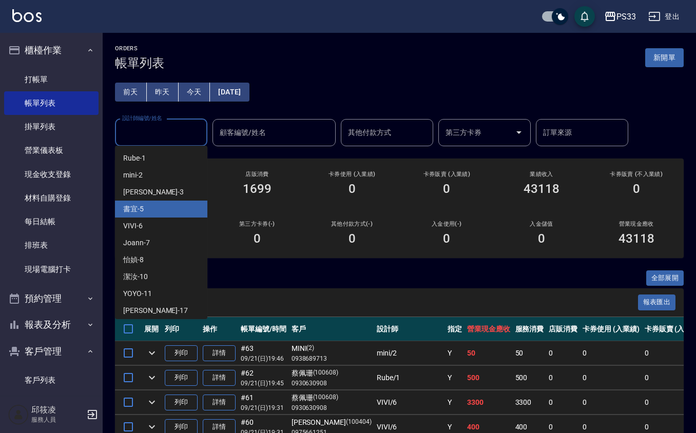
click at [145, 211] on div "書宜 -5" at bounding box center [161, 209] width 92 height 17
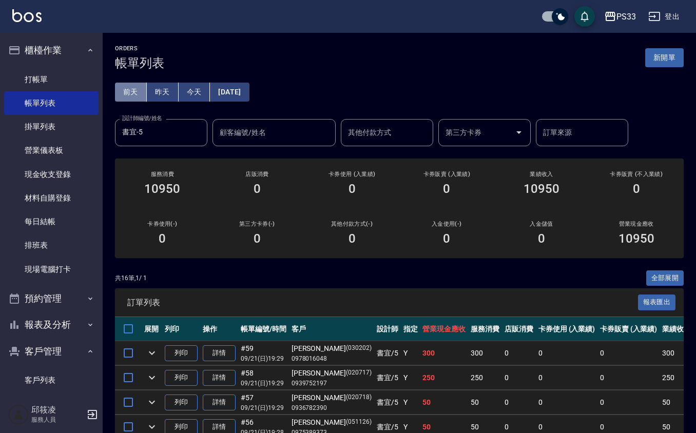
click at [131, 92] on button "前天" at bounding box center [131, 92] width 32 height 19
click at [163, 94] on button "昨天" at bounding box center [163, 92] width 32 height 19
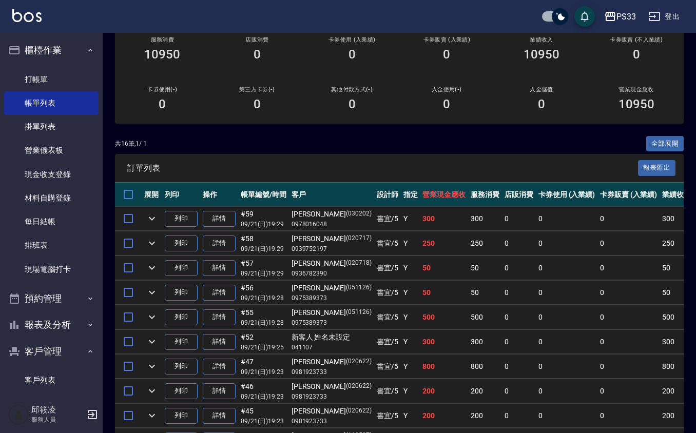
scroll to position [16, 0]
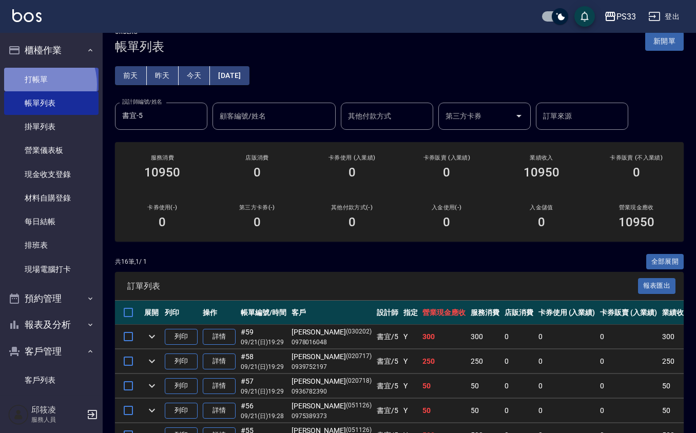
click at [37, 83] on link "打帳單" at bounding box center [51, 80] width 94 height 24
